Goal: Transaction & Acquisition: Purchase product/service

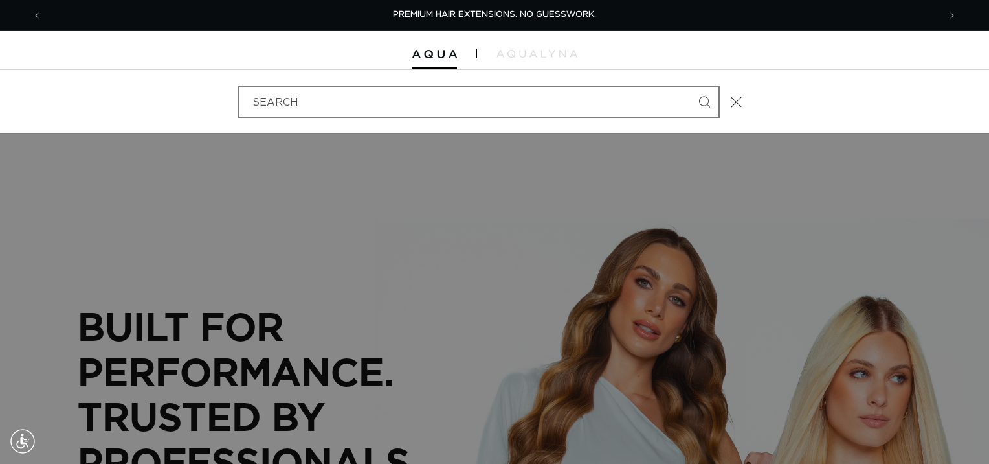
click at [491, 94] on input "Search" at bounding box center [479, 101] width 479 height 29
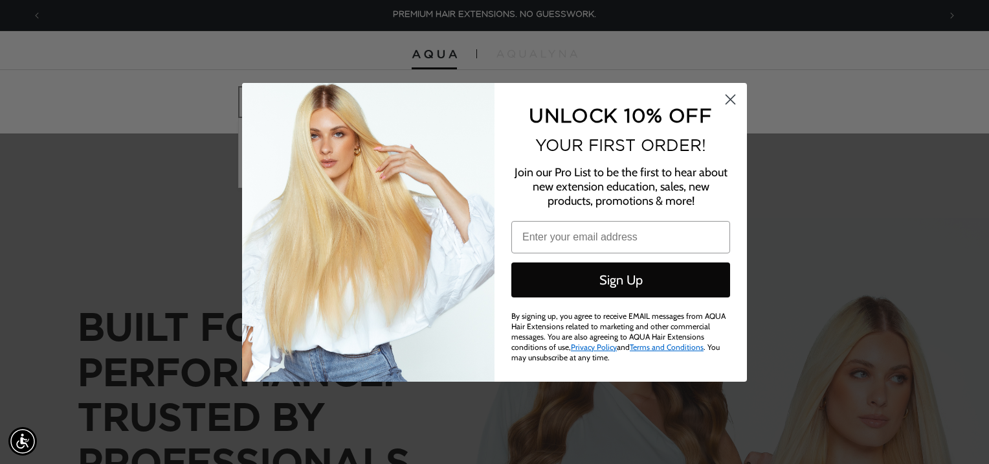
type input "clip in exte"
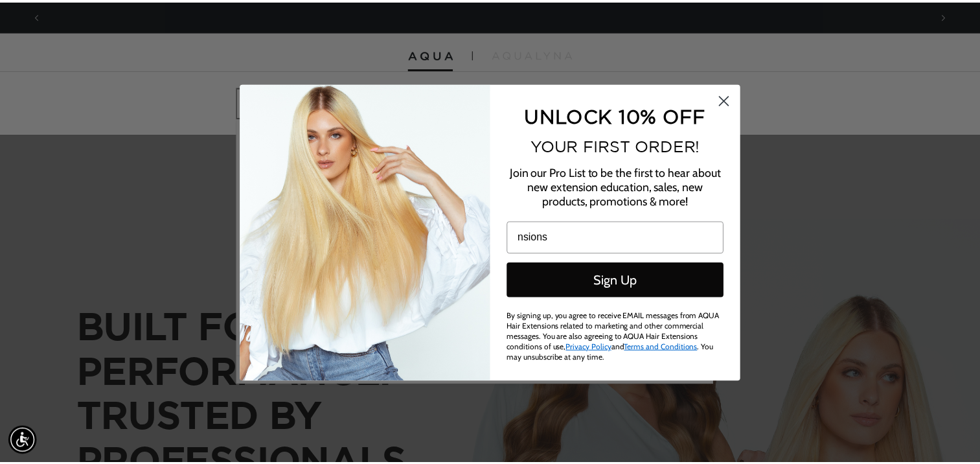
scroll to position [0, 897]
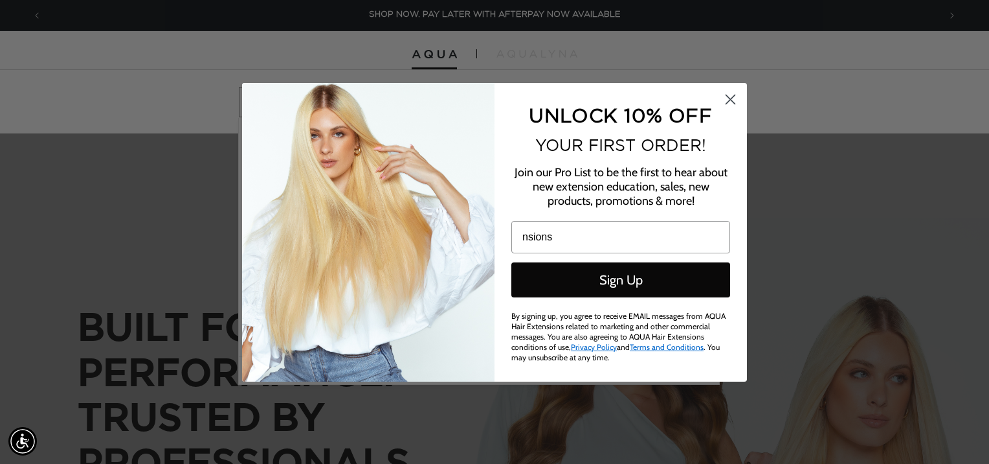
type input "nsions"
click at [728, 92] on circle "Close dialog" at bounding box center [730, 98] width 21 height 21
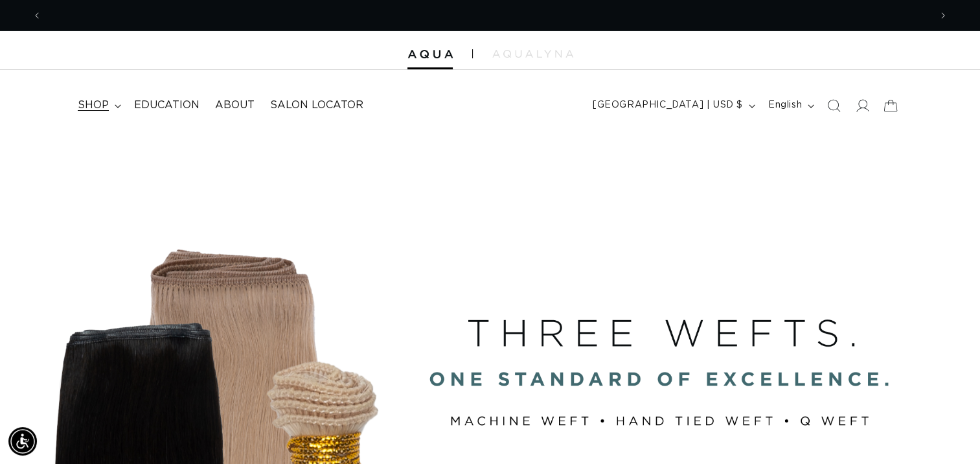
scroll to position [0, 1775]
click at [110, 106] on summary "shop" at bounding box center [98, 105] width 56 height 29
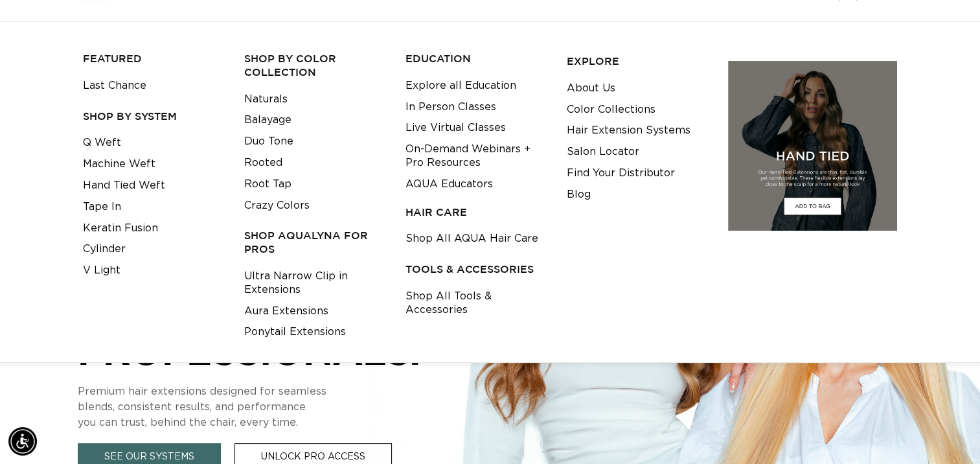
scroll to position [194, 0]
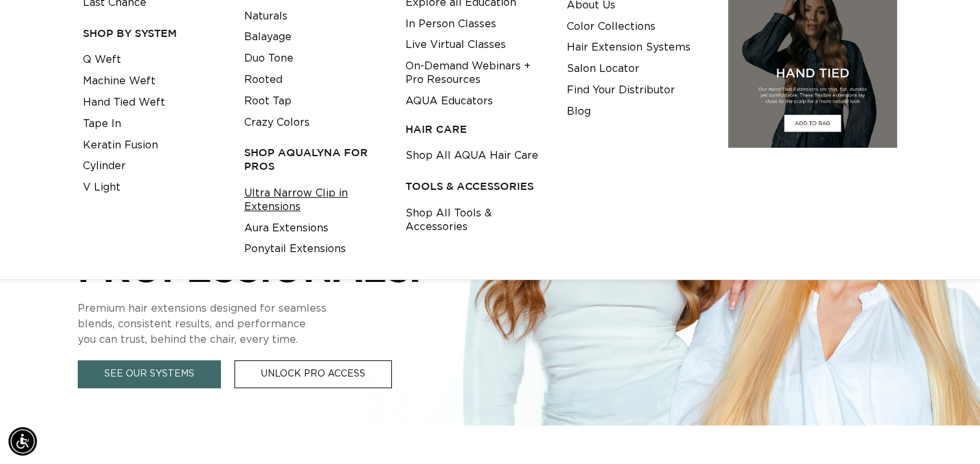
click at [295, 201] on link "Ultra Narrow Clip in Extensions" at bounding box center [314, 200] width 141 height 35
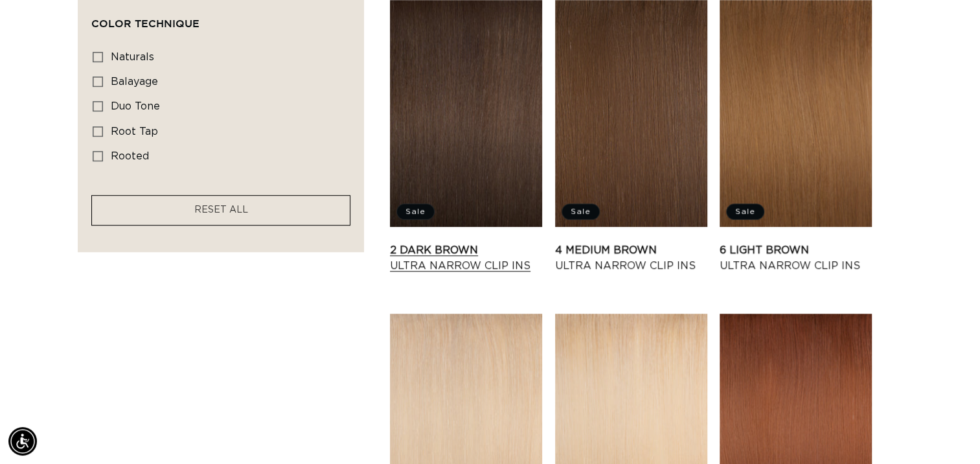
scroll to position [0, 1775]
click at [438, 242] on link "2 Dark Brown Ultra Narrow Clip Ins" at bounding box center [466, 257] width 152 height 31
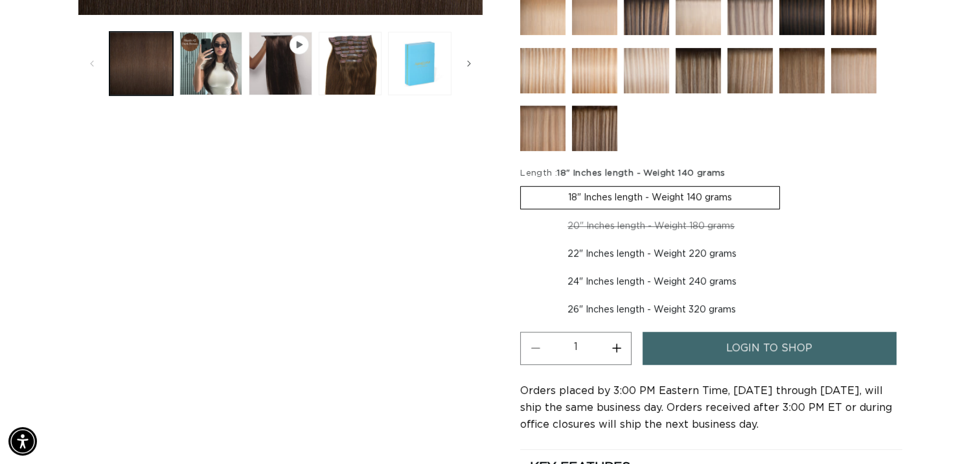
click at [607, 197] on label "18" Inches length - Weight 140 grams Variant sold out or unavailable" at bounding box center [650, 197] width 260 height 23
click at [524, 184] on input "18" Inches length - Weight 140 grams Variant sold out or unavailable" at bounding box center [523, 183] width 1 height 1
click at [727, 344] on span "login to shop" at bounding box center [769, 347] width 86 height 33
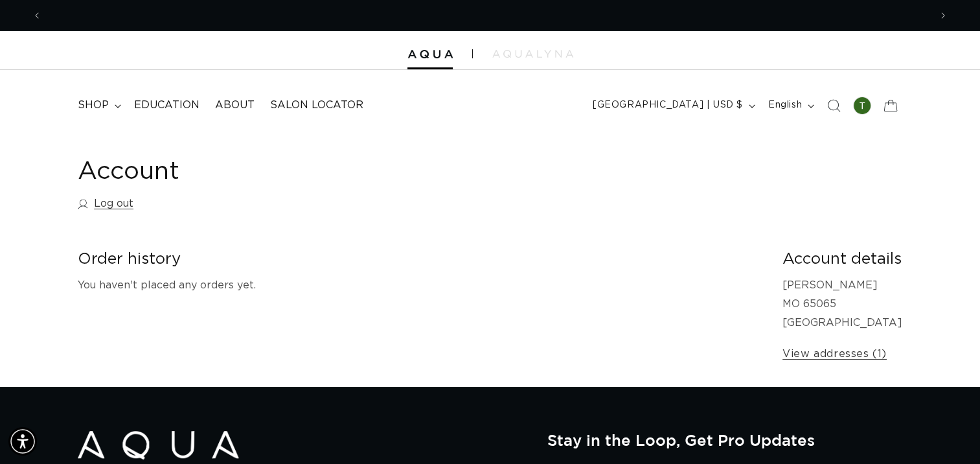
scroll to position [0, 888]
